Goal: Find specific page/section: Find specific page/section

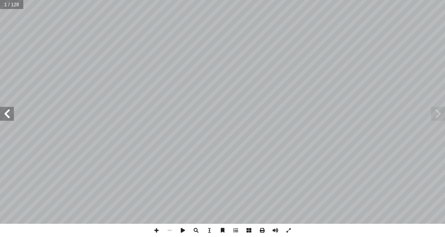
drag, startPoint x: 9, startPoint y: 114, endPoint x: 3, endPoint y: 111, distance: 6.5
click at [3, 111] on span at bounding box center [7, 114] width 14 height 14
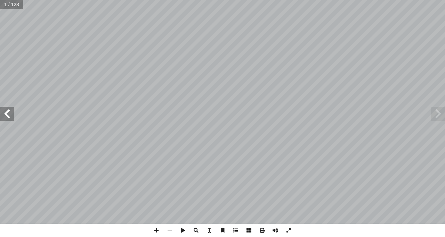
click at [3, 111] on span at bounding box center [7, 114] width 14 height 14
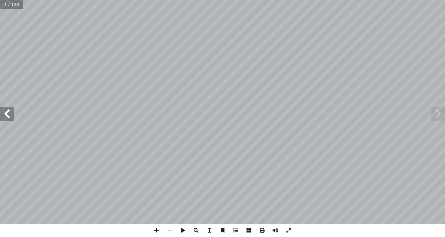
click at [3, 111] on span at bounding box center [7, 114] width 14 height 14
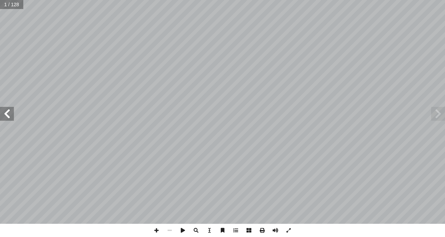
click at [3, 111] on span at bounding box center [7, 114] width 14 height 14
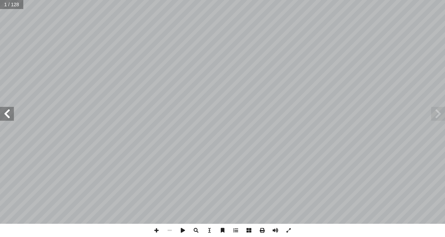
click at [3, 111] on span at bounding box center [7, 114] width 14 height 14
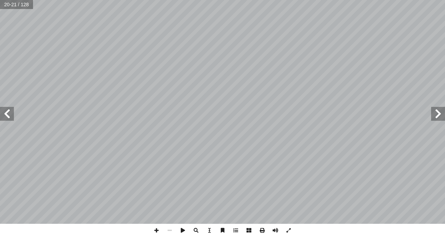
click at [3, 111] on span at bounding box center [7, 114] width 14 height 14
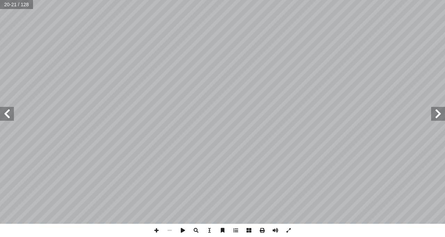
click at [3, 111] on span at bounding box center [7, 114] width 14 height 14
